Goal: Contribute content: Add original content to the website for others to see

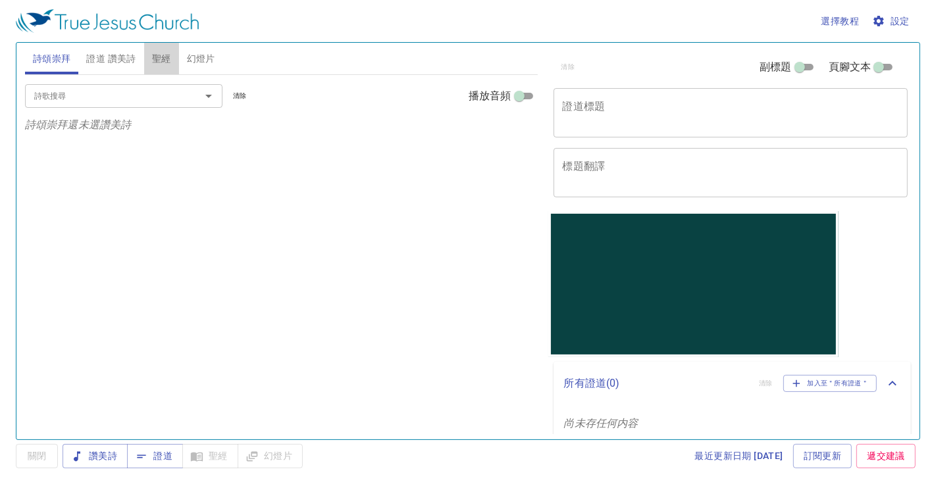
click at [161, 63] on span "聖經" at bounding box center [161, 59] width 19 height 16
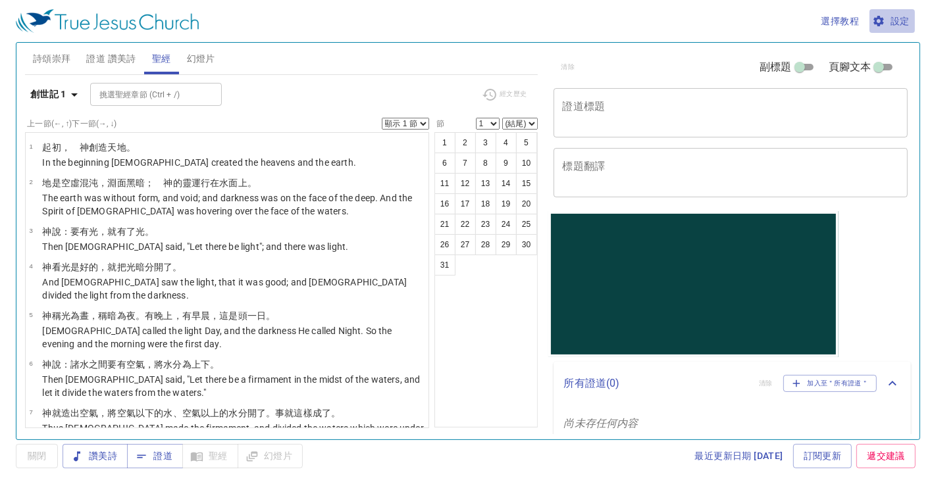
click at [902, 16] on span "設定" at bounding box center [892, 21] width 35 height 16
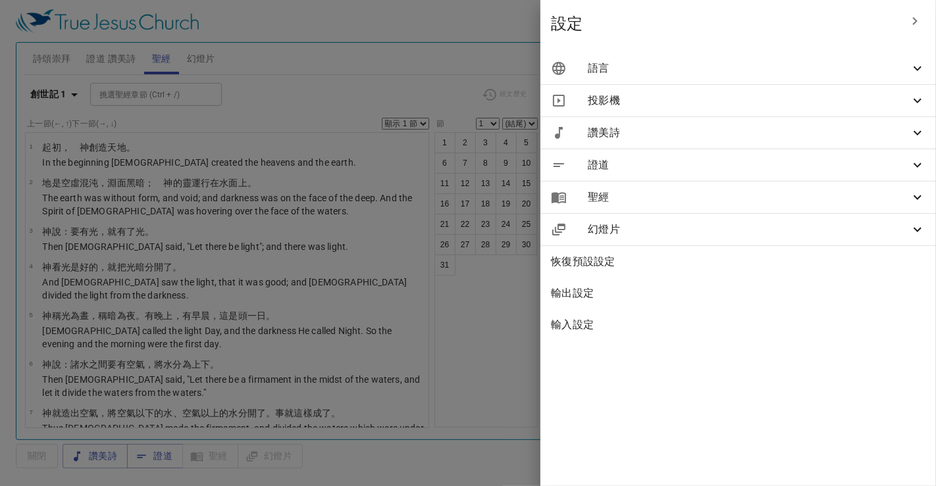
click at [784, 57] on div "語言" at bounding box center [738, 69] width 396 height 32
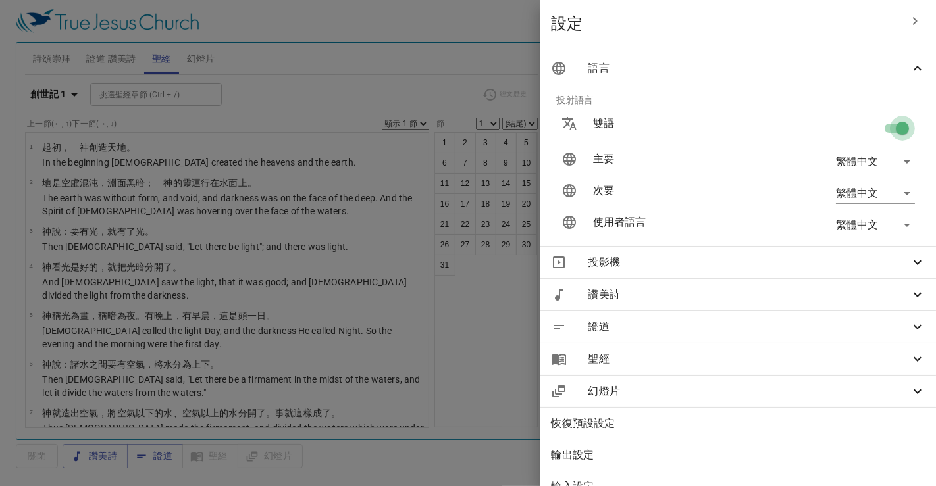
click at [900, 125] on input "checkbox" at bounding box center [902, 130] width 75 height 25
checkbox input "false"
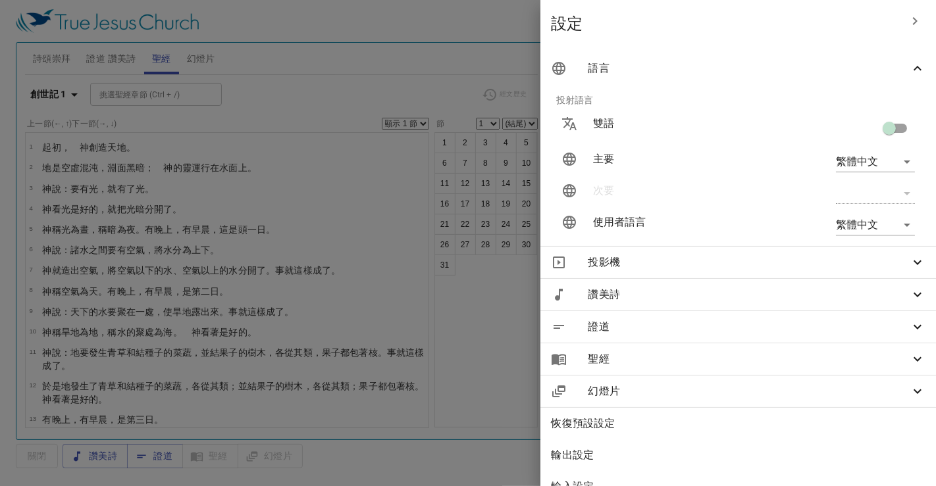
click at [417, 46] on div at bounding box center [468, 243] width 936 height 486
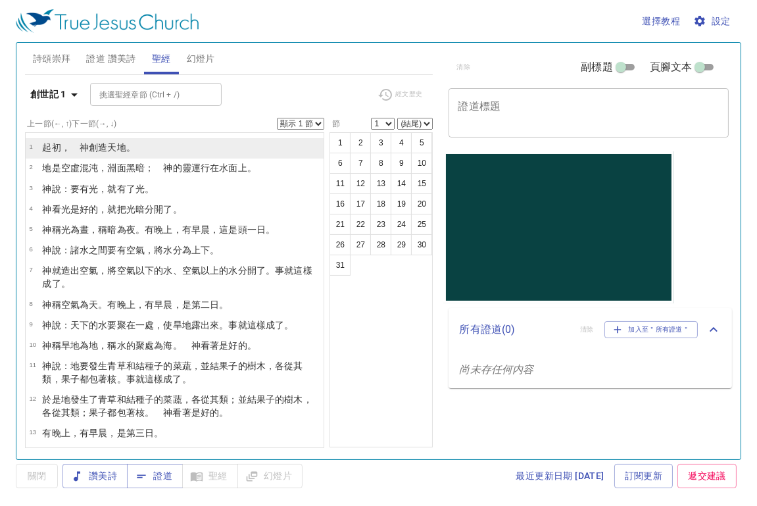
click at [165, 145] on li "1 ﻿起初 ，　神 創造 天 地 。" at bounding box center [175, 148] width 299 height 20
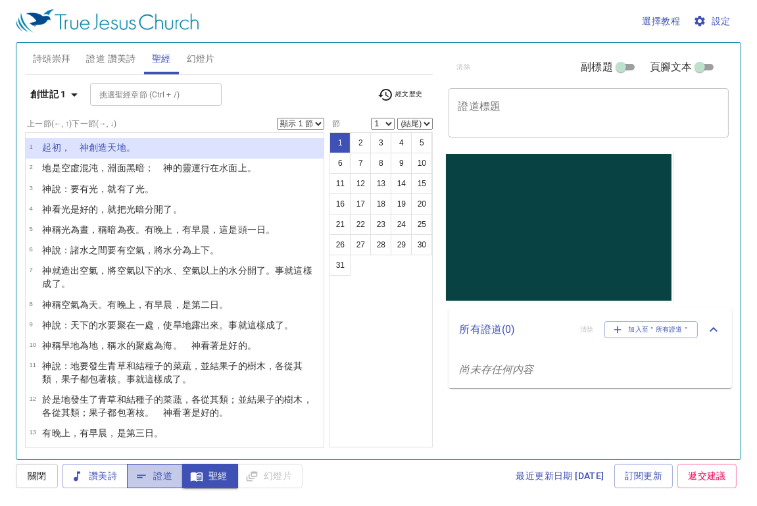
click at [159, 478] on span "證道" at bounding box center [155, 476] width 35 height 16
click at [218, 474] on span "聖經" at bounding box center [210, 476] width 35 height 16
click at [34, 472] on span "關閉" at bounding box center [36, 476] width 21 height 16
click at [205, 476] on span "聖經" at bounding box center [210, 476] width 35 height 16
click at [158, 468] on span "證道" at bounding box center [155, 476] width 35 height 16
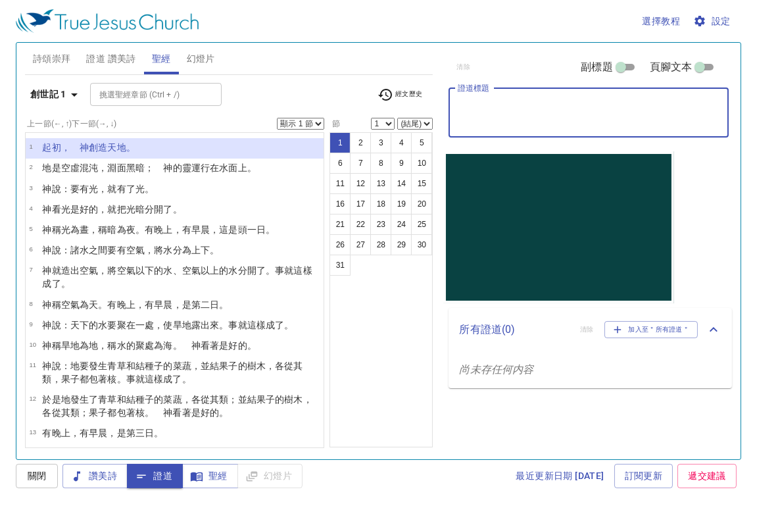
click at [526, 123] on textarea "證道標題" at bounding box center [589, 112] width 262 height 25
paste textarea "聚會 我聽不太懂 可以怎麼跟上?"
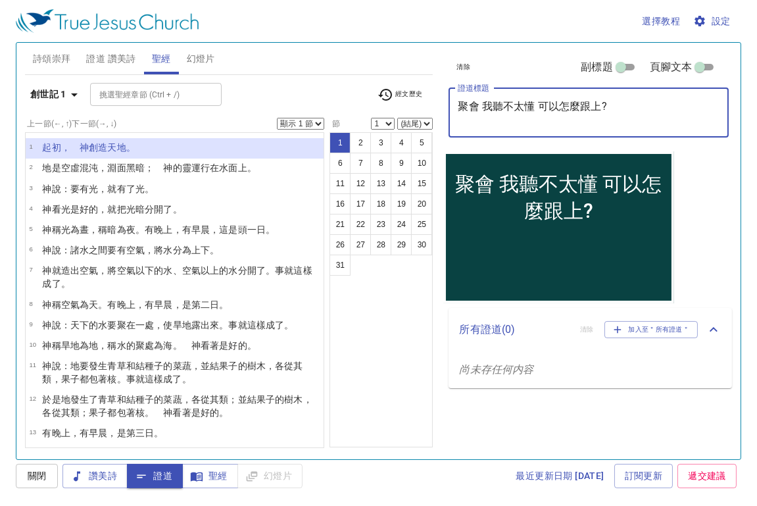
click at [488, 106] on textarea "聚會 我聽不太懂 可以怎麼跟上?" at bounding box center [589, 112] width 262 height 25
click at [481, 107] on textarea "聚會 我聽不太懂 可以怎麼跟上?" at bounding box center [589, 112] width 262 height 25
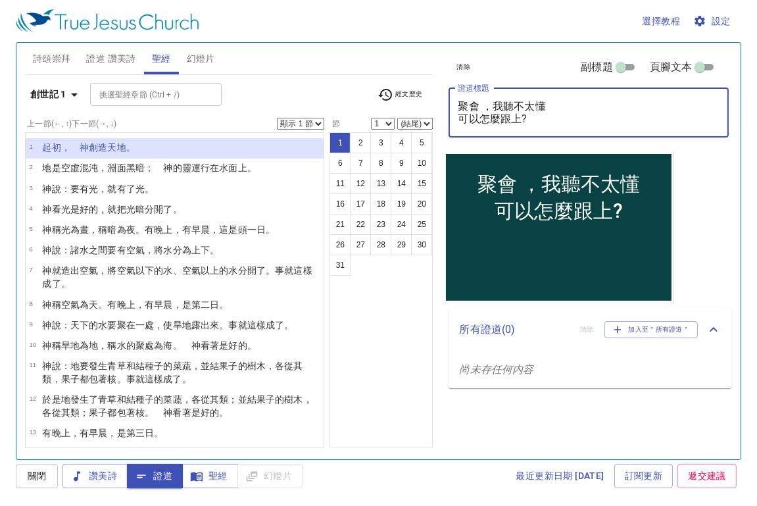
type textarea "聚會 ，我聽不太懂 可以怎麼跟上?"
click at [415, 313] on div "1 2 3 4 5 6 7 8 9 10 11 12 13 14 15 16 17 18 19 20 21 22 23 24 25 26 27 28 29 3…" at bounding box center [381, 289] width 103 height 315
click at [615, 72] on input "副標題" at bounding box center [621, 70] width 47 height 16
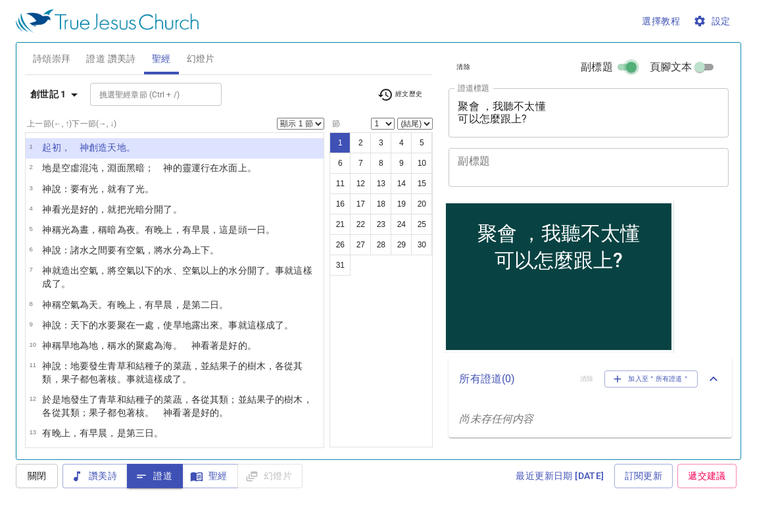
click at [615, 72] on input "副標題" at bounding box center [631, 70] width 47 height 16
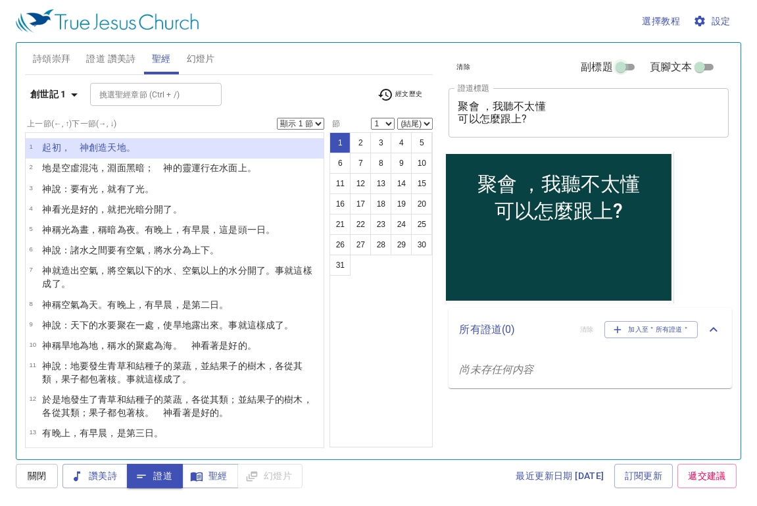
click at [623, 62] on input "副標題" at bounding box center [621, 70] width 47 height 16
checkbox input "true"
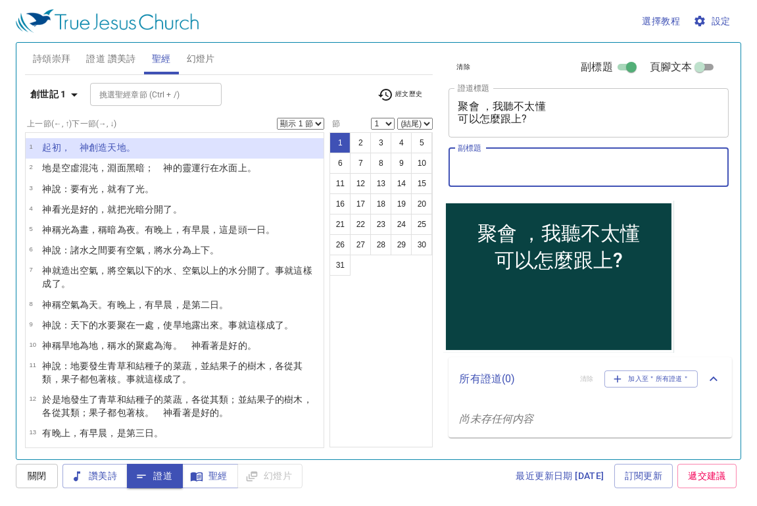
click at [562, 170] on textarea "副標題" at bounding box center [589, 167] width 262 height 25
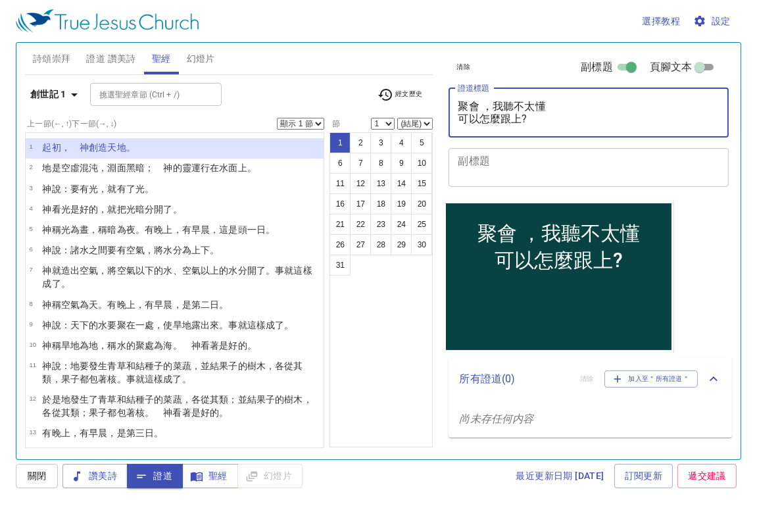
click at [478, 108] on textarea "聚會 ，我聽不太懂 可以怎麼跟上?" at bounding box center [589, 112] width 262 height 25
type textarea "聚會，我聽不太懂 可以怎麼跟上?"
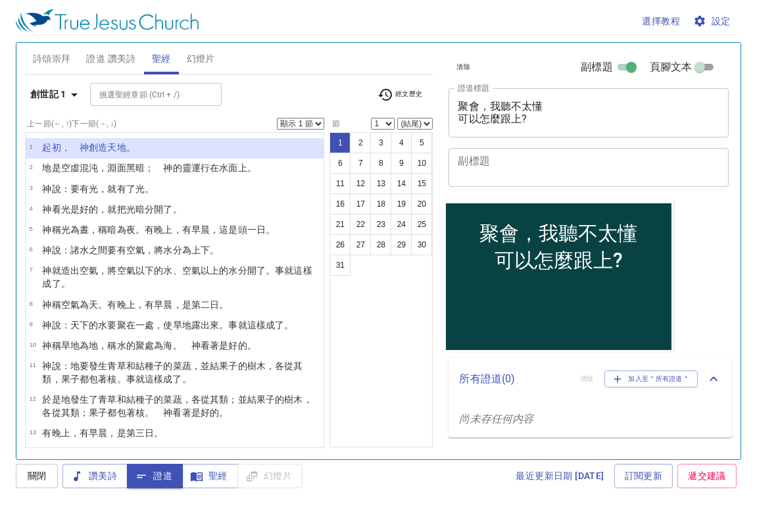
click at [530, 185] on div "x 副標題" at bounding box center [589, 167] width 280 height 39
click at [72, 97] on icon "button" at bounding box center [74, 95] width 16 height 16
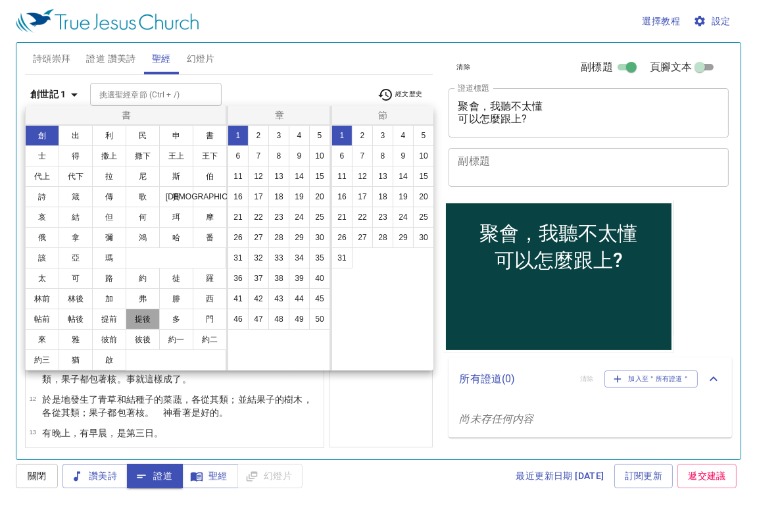
click at [130, 319] on button "提後" at bounding box center [143, 319] width 34 height 21
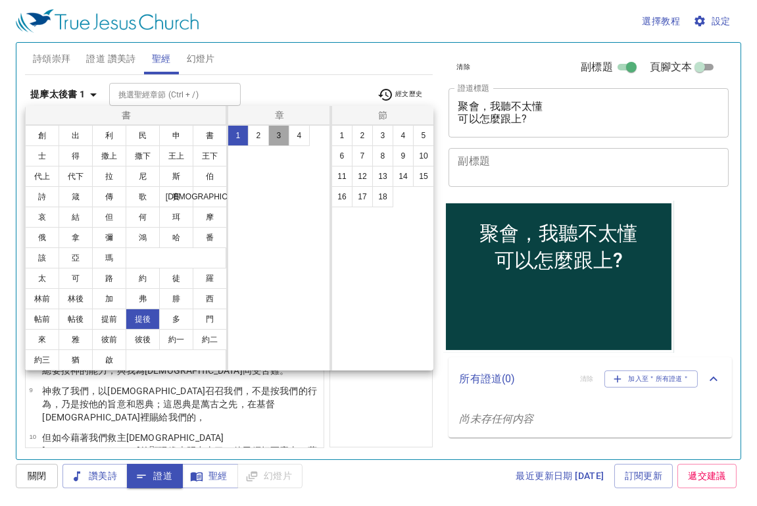
click at [279, 131] on button "3" at bounding box center [278, 135] width 21 height 21
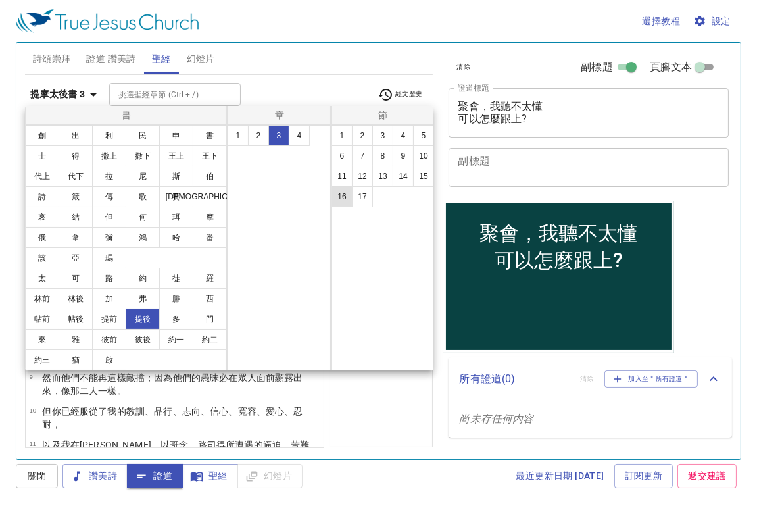
click at [346, 199] on button "16" at bounding box center [342, 196] width 21 height 21
select select "16"
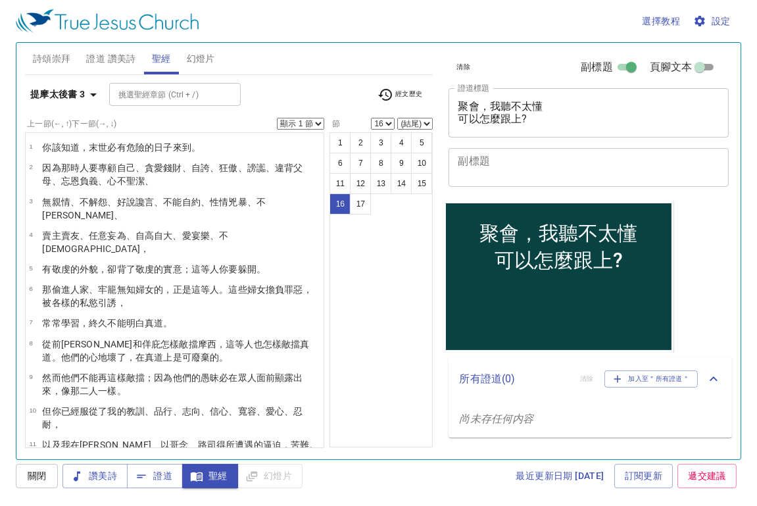
scroll to position [163, 0]
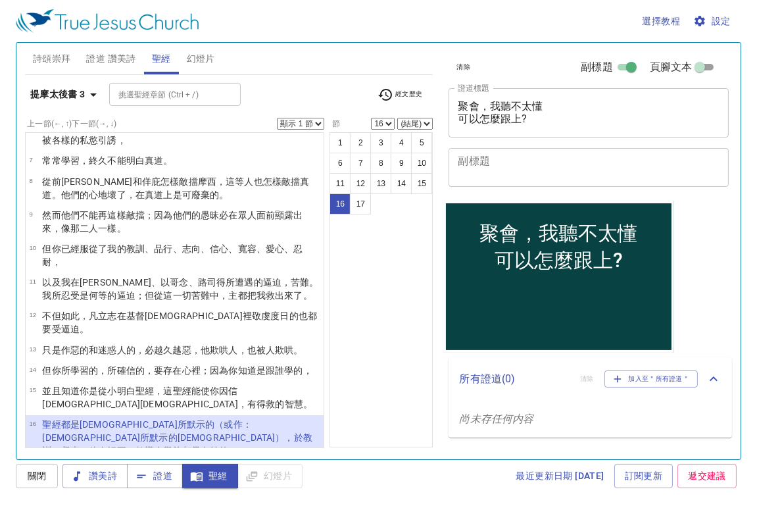
click at [309, 122] on select "顯示 1 節 顯示 2 節 顯示 3 節 顯示 4 節 顯示 5 節" at bounding box center [300, 124] width 47 height 12
click at [277, 118] on select "顯示 1 節 顯示 2 節 顯示 3 節 顯示 4 節 顯示 5 節" at bounding box center [300, 124] width 47 height 12
click at [75, 90] on b "提摩太後書 3" at bounding box center [57, 94] width 55 height 16
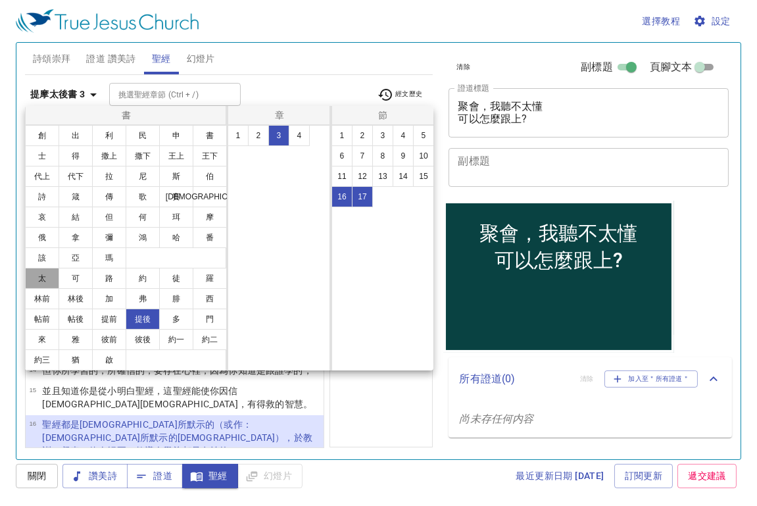
click at [47, 282] on button "太" at bounding box center [42, 278] width 34 height 21
select select "1"
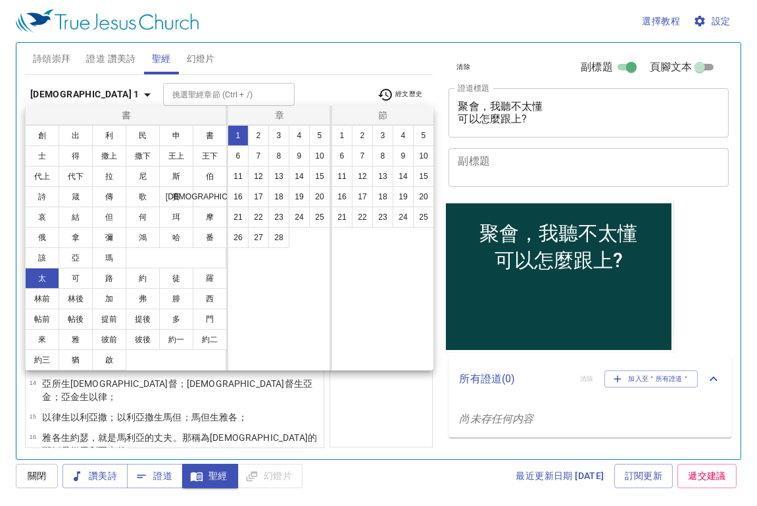
scroll to position [0, 0]
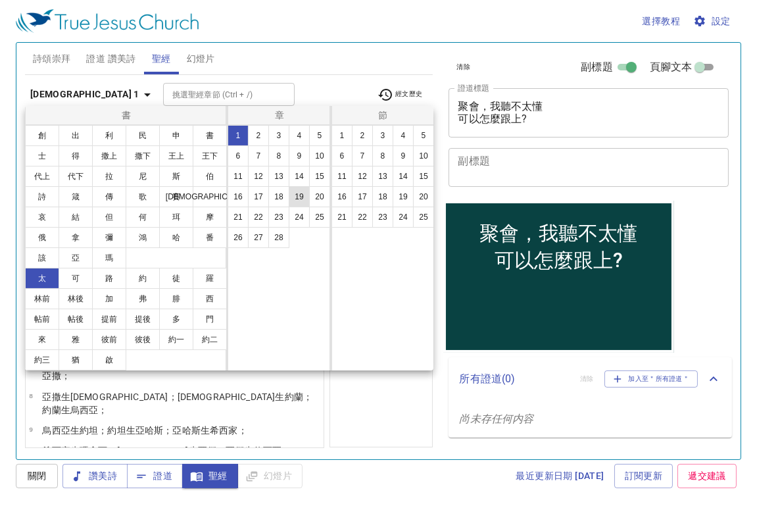
click at [307, 195] on button "19" at bounding box center [299, 196] width 21 height 21
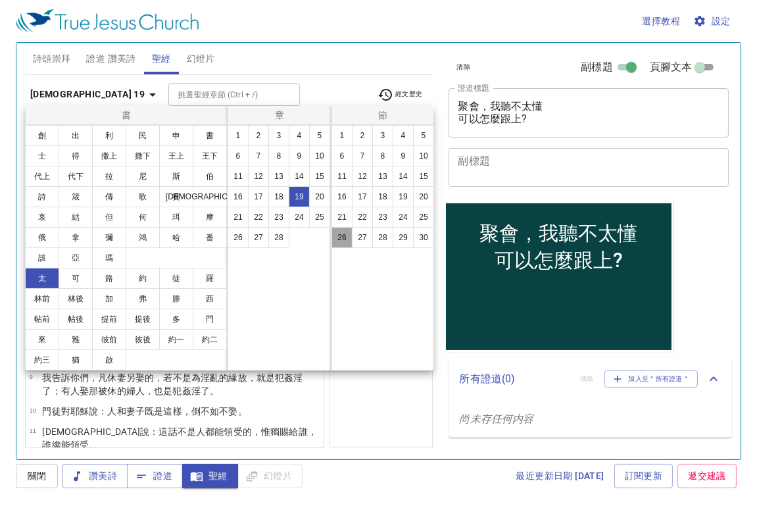
click at [347, 234] on button "26" at bounding box center [342, 237] width 21 height 21
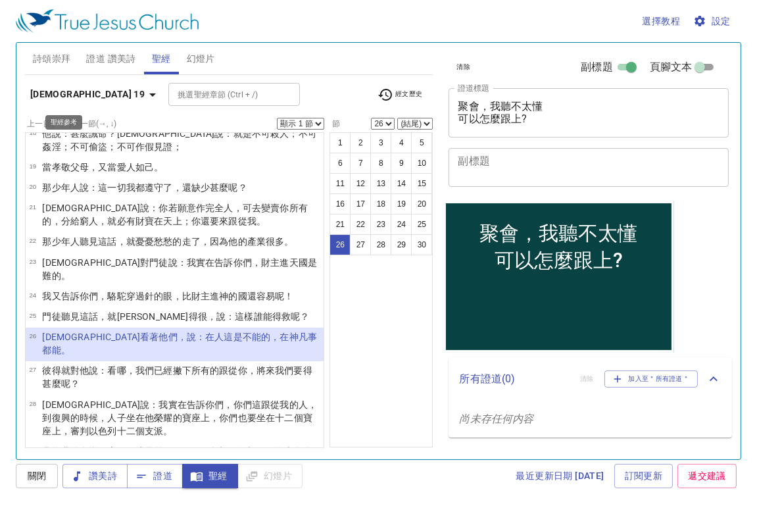
click at [57, 84] on button "馬太福音 19" at bounding box center [95, 94] width 141 height 24
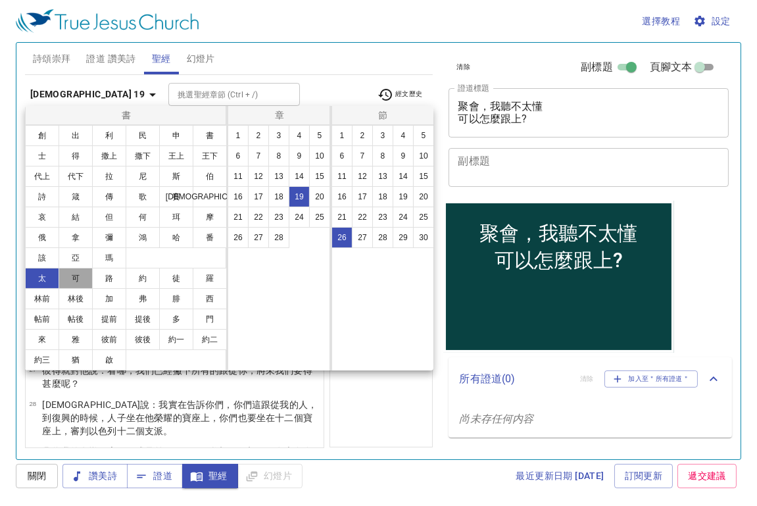
click at [73, 285] on button "可" at bounding box center [76, 278] width 34 height 21
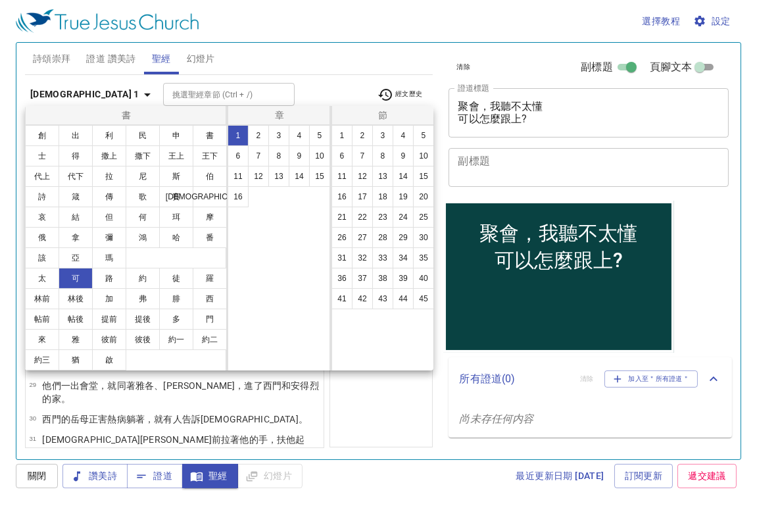
scroll to position [0, 0]
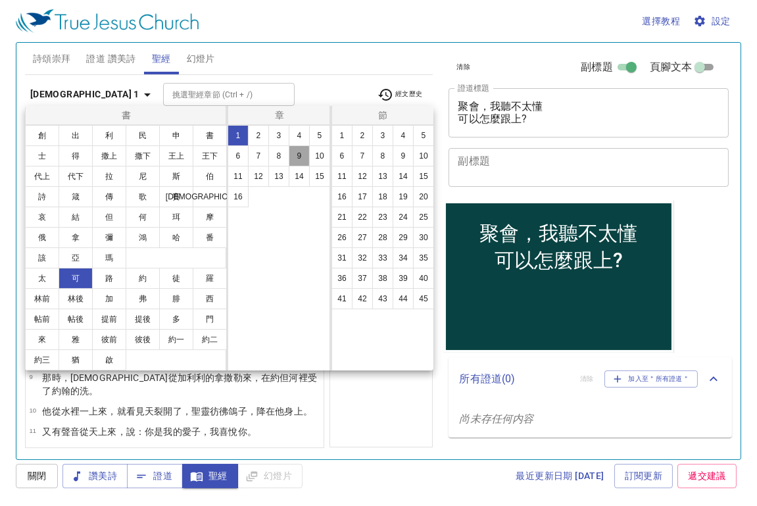
click at [303, 155] on button "9" at bounding box center [299, 155] width 21 height 21
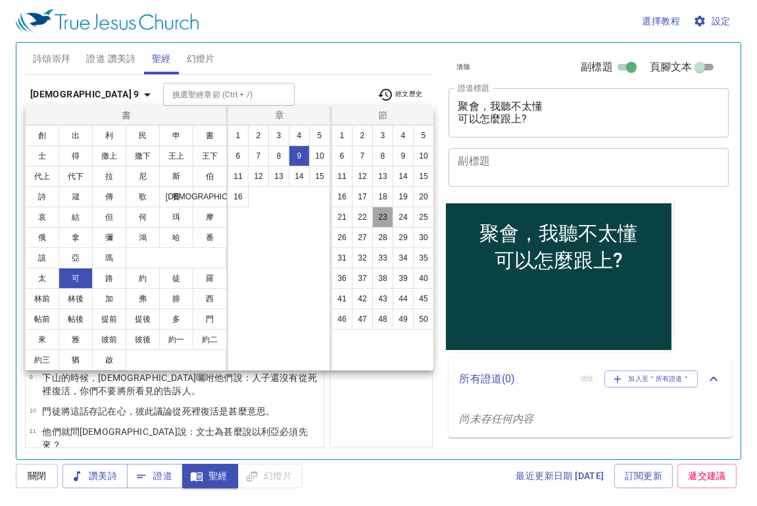
click at [388, 207] on button "23" at bounding box center [382, 217] width 21 height 21
select select "23"
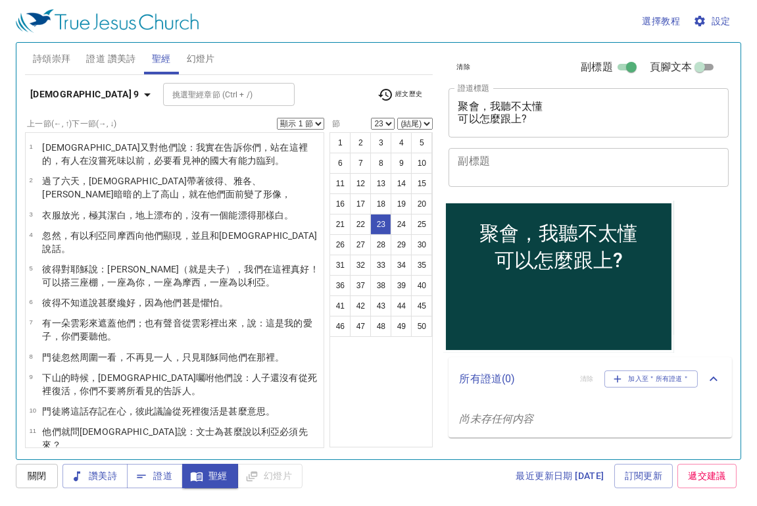
scroll to position [494, 0]
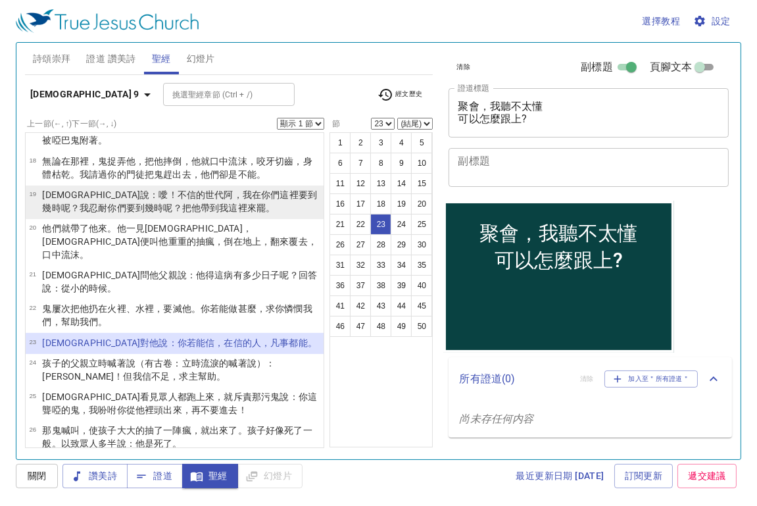
drag, startPoint x: 293, startPoint y: 124, endPoint x: 297, endPoint y: 157, distance: 33.8
click at [297, 157] on div "上一節 (←, ↑) 下一節 (→, ↓) 顯示 1 節 顯示 2 節 顯示 3 節 顯示 4 節 顯示 5 節 1 耶穌 又 對他們 說 ：我實在 告訴 你…" at bounding box center [175, 276] width 300 height 316
select select "2"
click at [277, 118] on select "顯示 1 節 顯示 2 節 顯示 3 節 顯示 4 節 顯示 5 節" at bounding box center [300, 124] width 47 height 12
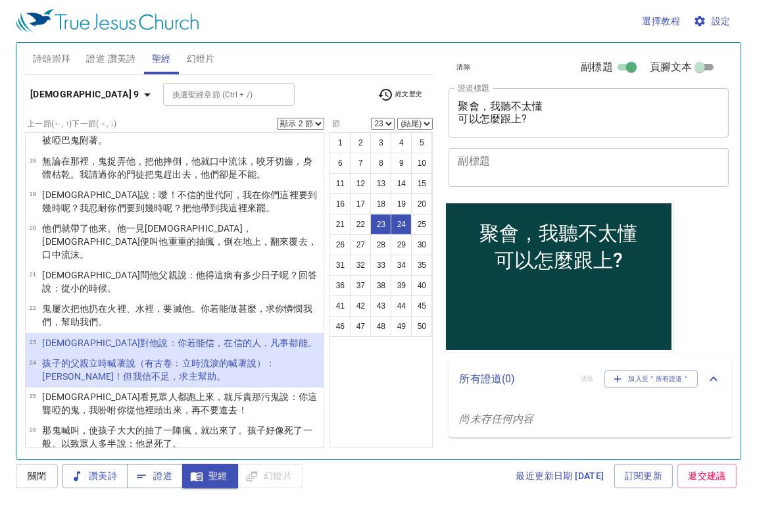
click at [323, 98] on div "挑選聖經章節 (Ctrl + /) 挑選聖經章節 (Ctrl + /)" at bounding box center [265, 94] width 204 height 23
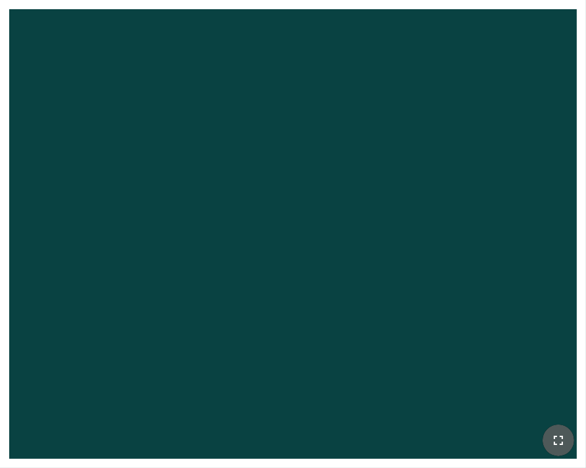
click at [549, 433] on button "button" at bounding box center [559, 440] width 32 height 32
